Goal: Navigation & Orientation: Find specific page/section

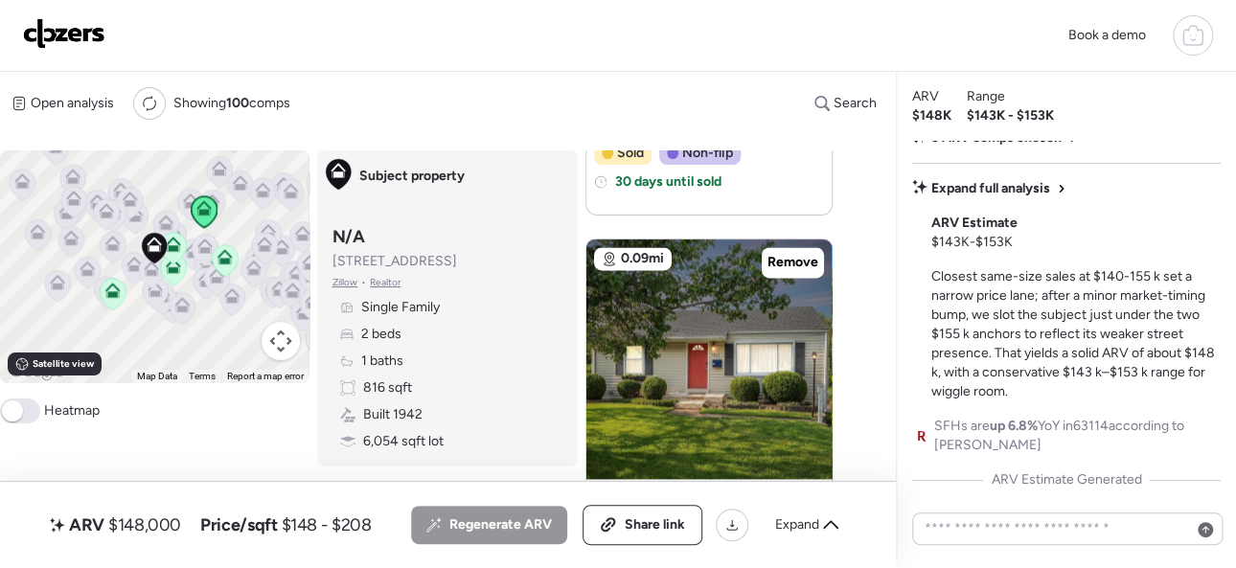
scroll to position [1246, 0]
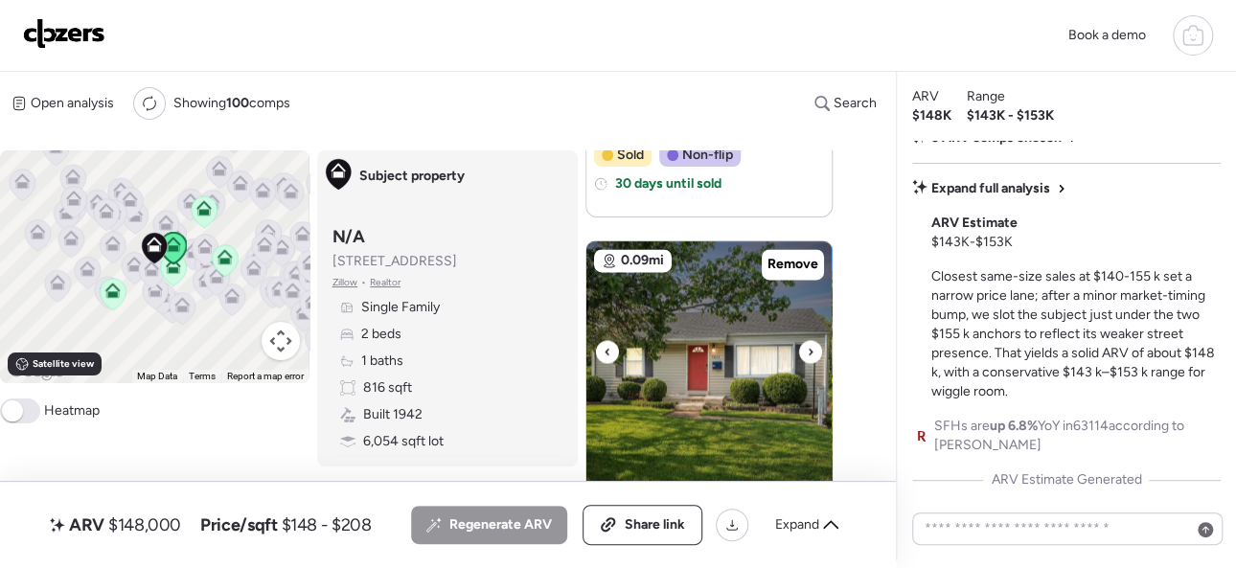
click at [810, 348] on icon at bounding box center [811, 351] width 8 height 23
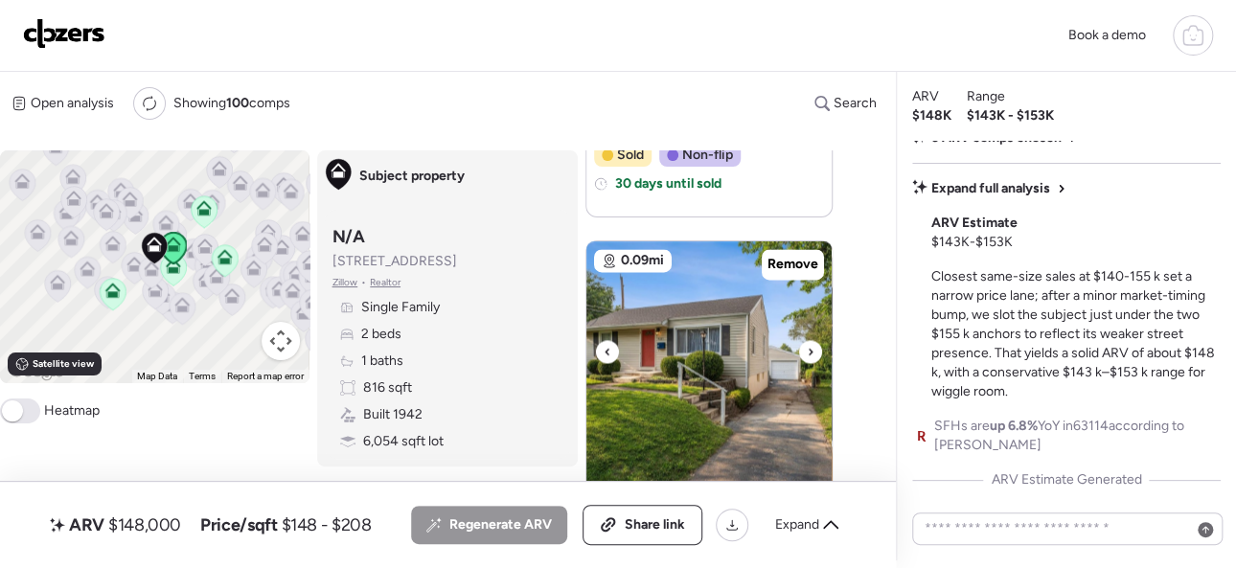
click at [810, 348] on icon at bounding box center [811, 351] width 8 height 23
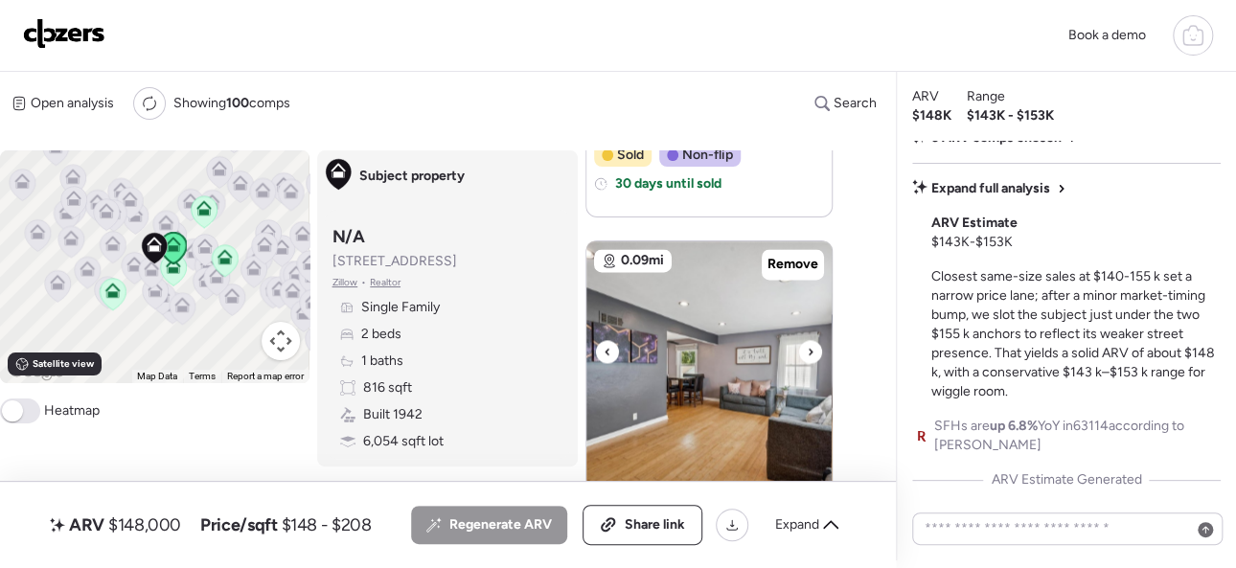
click at [810, 348] on icon at bounding box center [811, 351] width 8 height 23
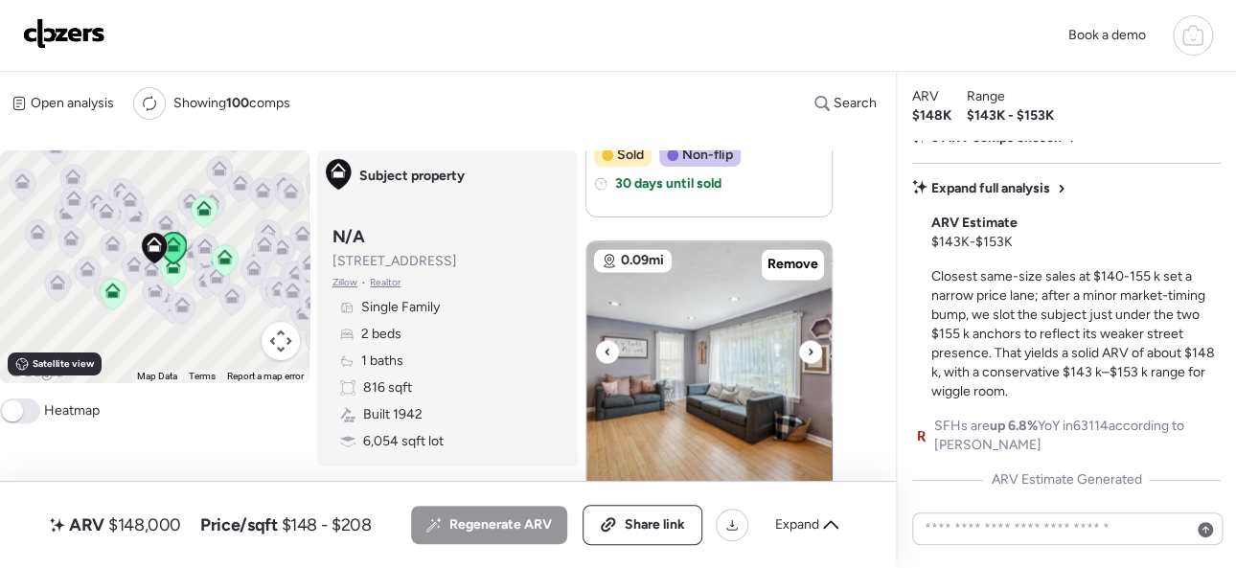
click at [810, 348] on icon at bounding box center [811, 351] width 8 height 23
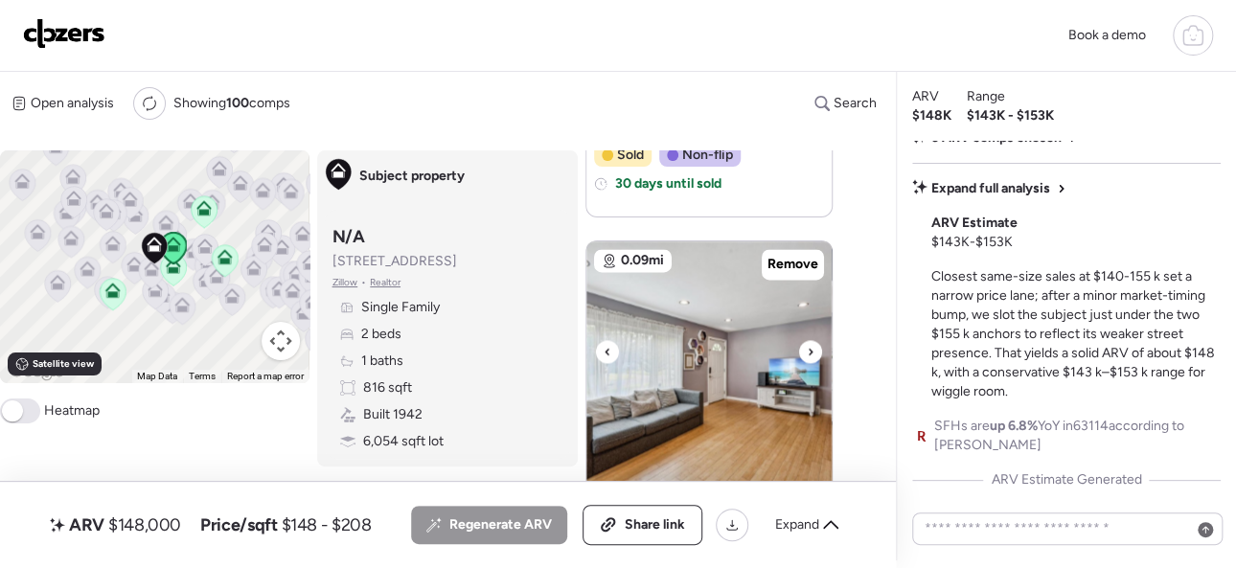
click at [810, 348] on icon at bounding box center [811, 351] width 8 height 23
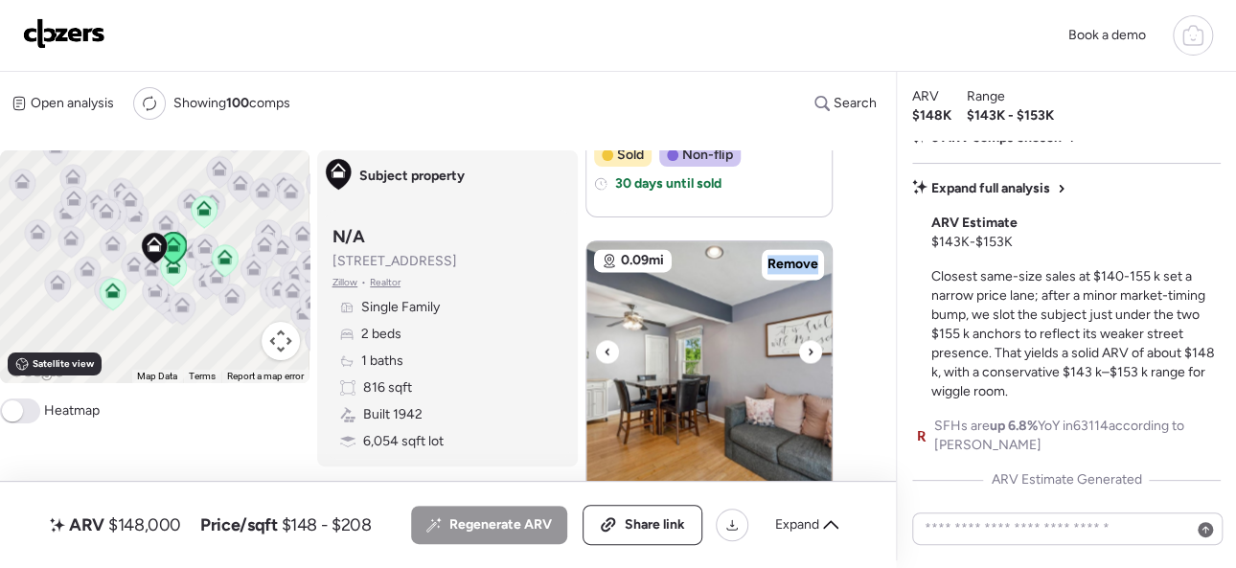
click at [810, 348] on icon at bounding box center [811, 351] width 8 height 23
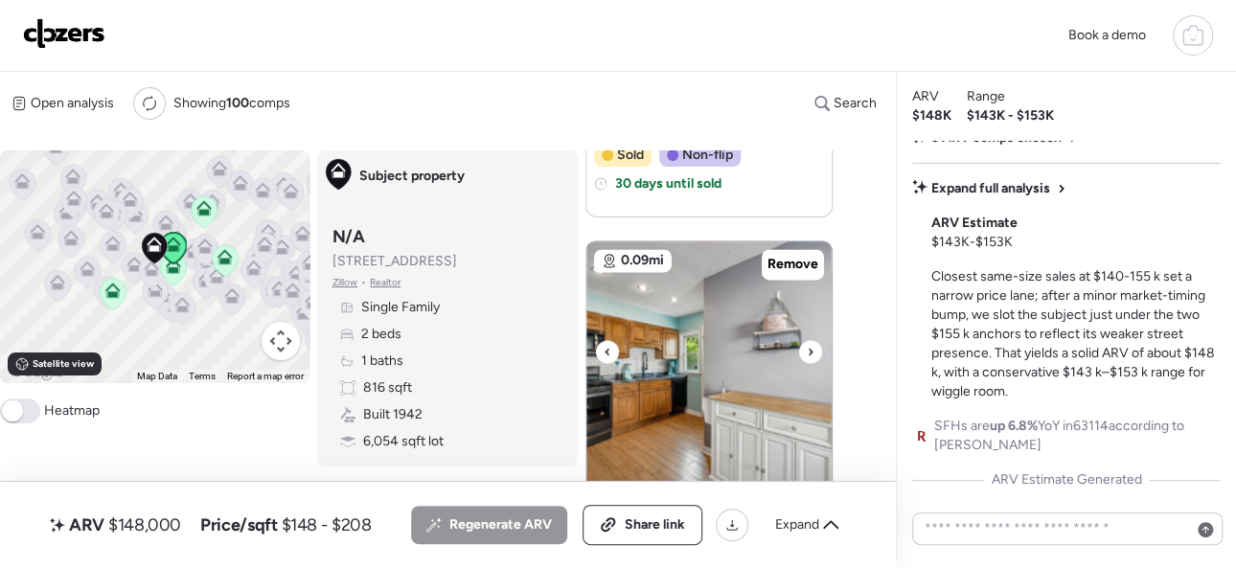
click at [600, 348] on div at bounding box center [607, 351] width 23 height 23
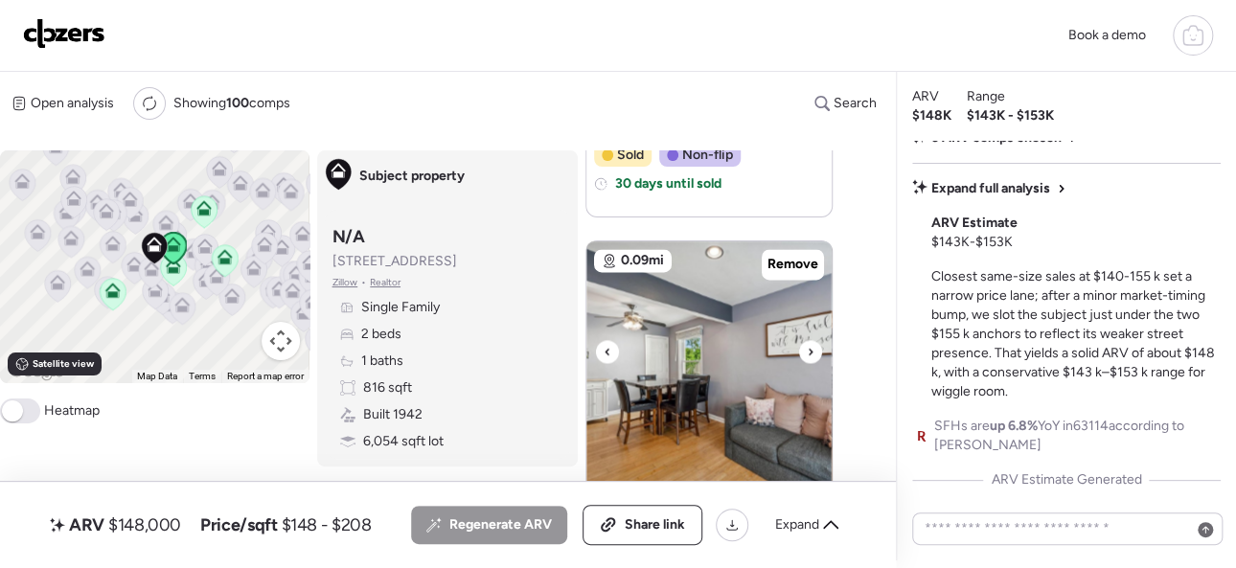
click at [600, 348] on div at bounding box center [607, 351] width 23 height 23
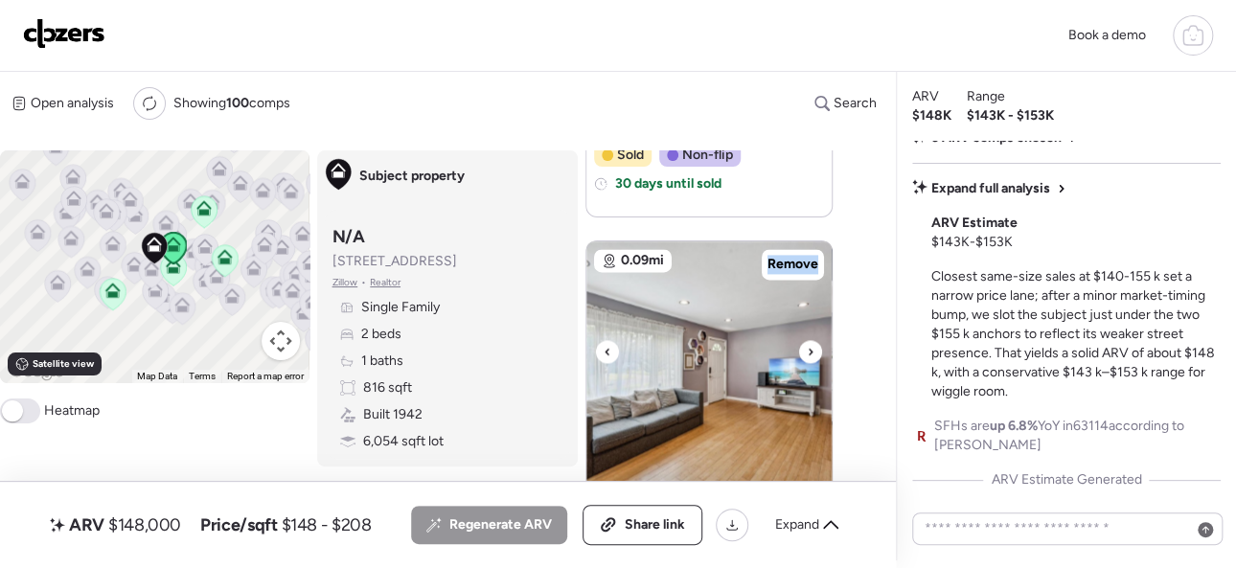
click at [600, 348] on div at bounding box center [607, 351] width 23 height 23
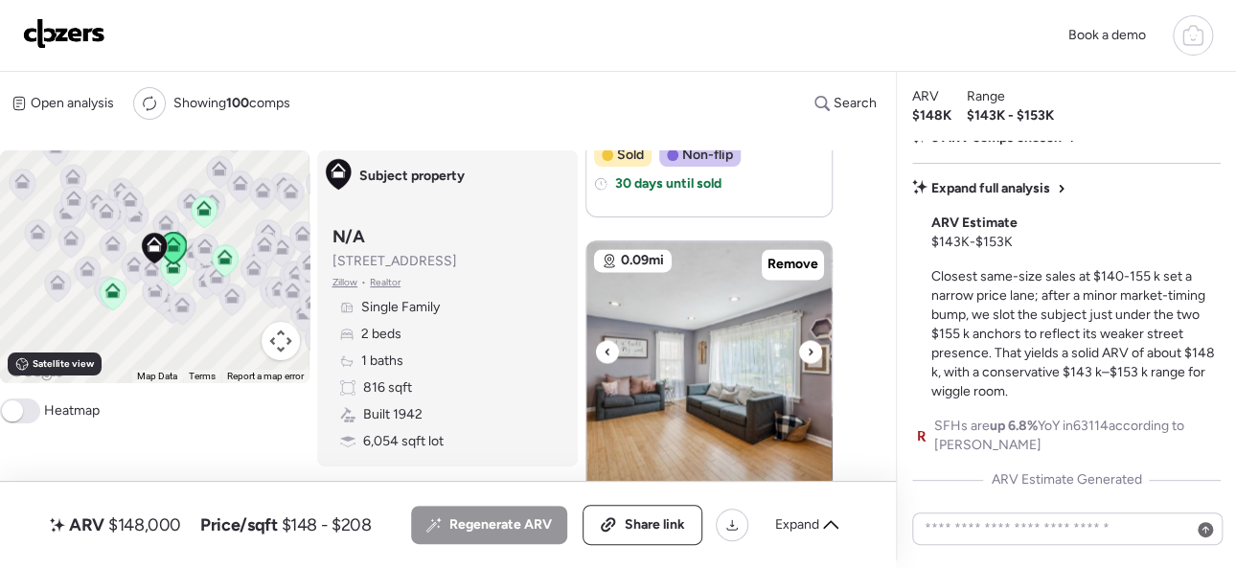
click at [600, 348] on div at bounding box center [607, 351] width 23 height 23
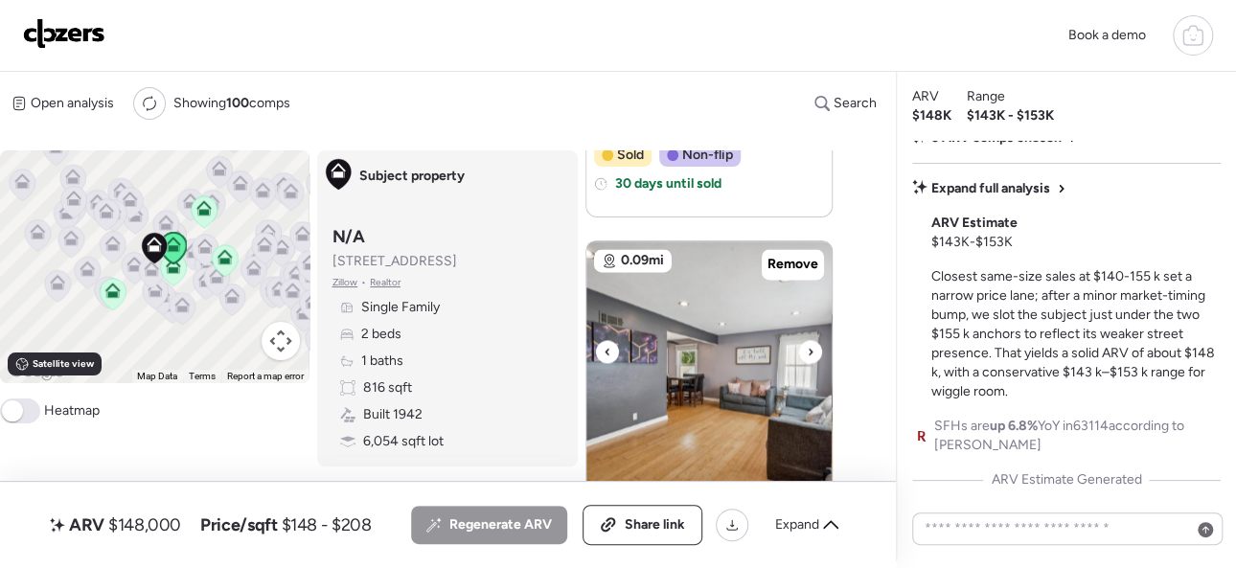
click at [600, 348] on div at bounding box center [607, 351] width 23 height 23
